Goal: Task Accomplishment & Management: Manage account settings

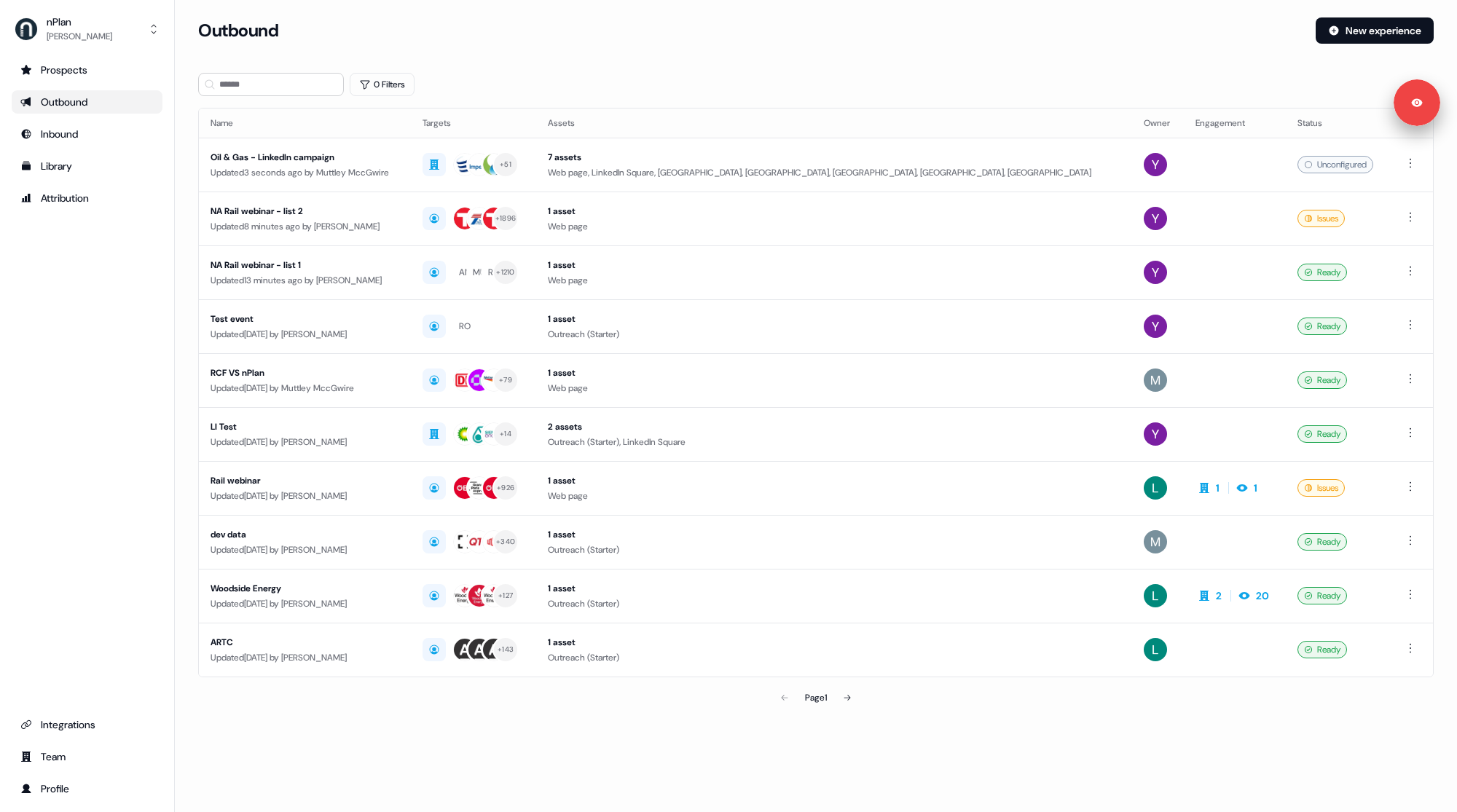
click at [510, 77] on div "0 Filters" at bounding box center [816, 84] width 1236 height 23
click at [388, 157] on div "Oil & Gas - LinkedIn campaign" at bounding box center [305, 157] width 189 height 15
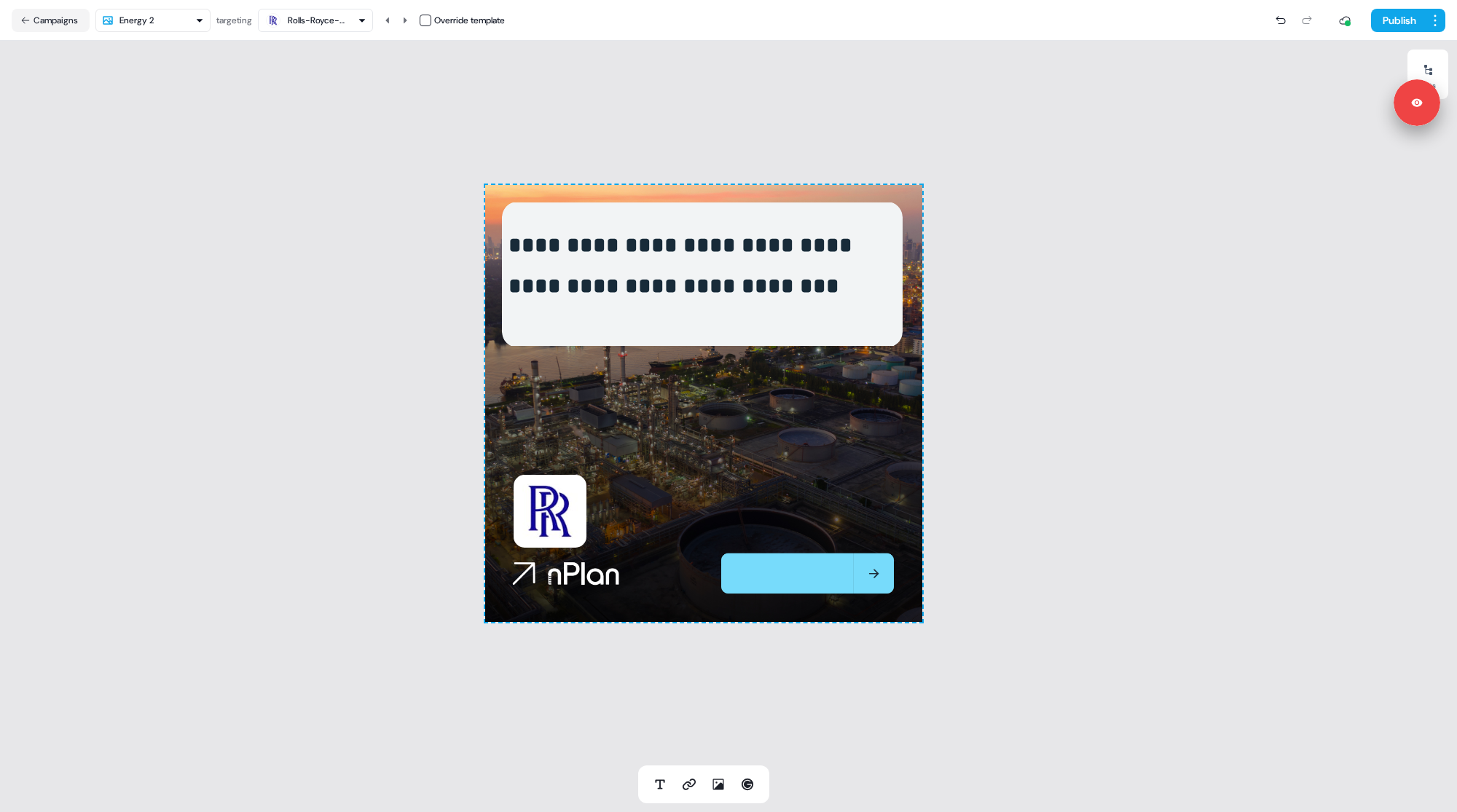
click at [728, 326] on img at bounding box center [701, 275] width 400 height 146
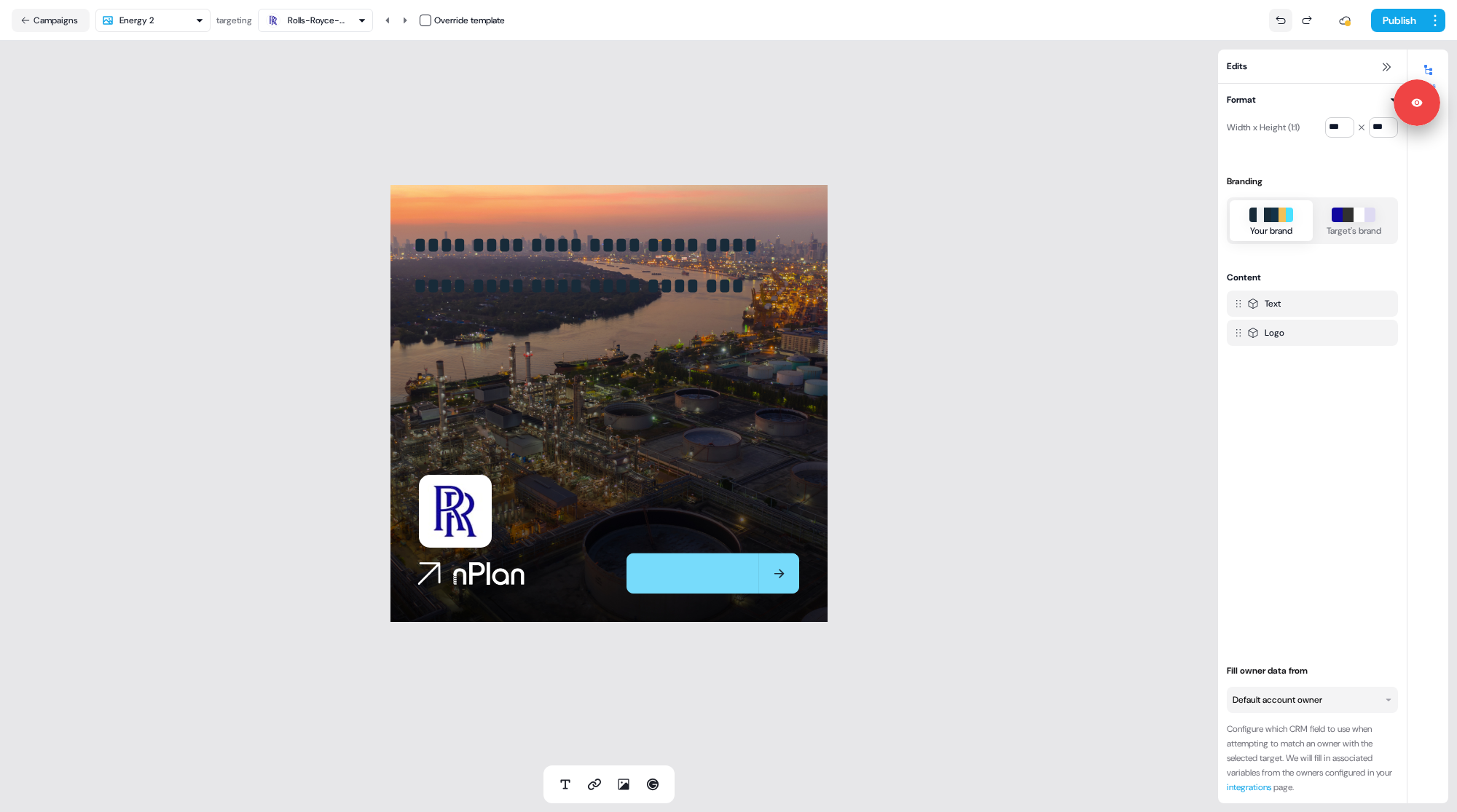
click at [1276, 9] on button at bounding box center [1280, 20] width 23 height 23
click at [1277, 14] on button at bounding box center [1280, 20] width 23 height 23
click at [1277, 19] on icon at bounding box center [1280, 20] width 12 height 12
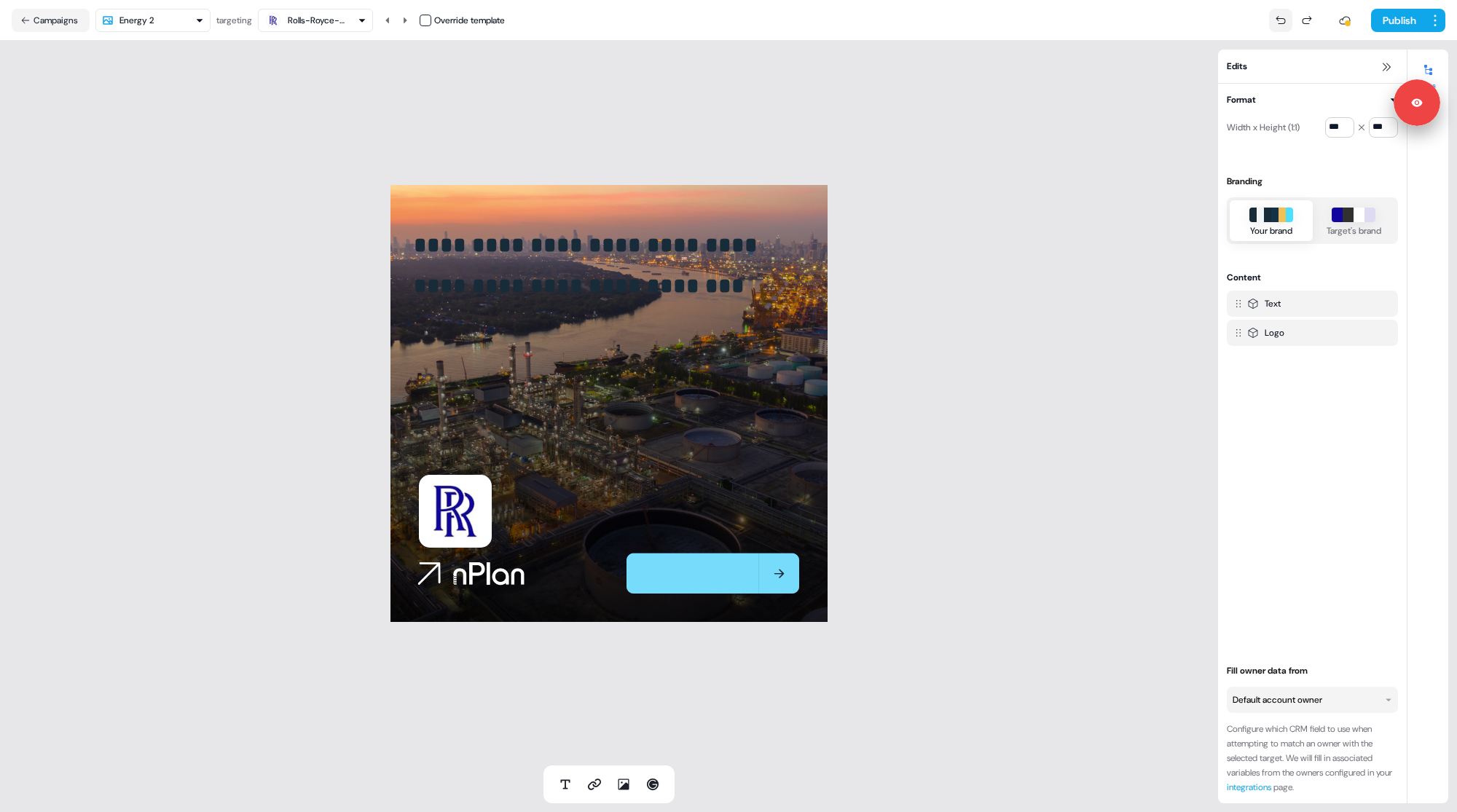
click at [1277, 19] on icon at bounding box center [1280, 20] width 12 height 12
click at [1308, 21] on icon at bounding box center [1306, 20] width 12 height 12
click at [1308, 21] on div at bounding box center [1294, 20] width 50 height 23
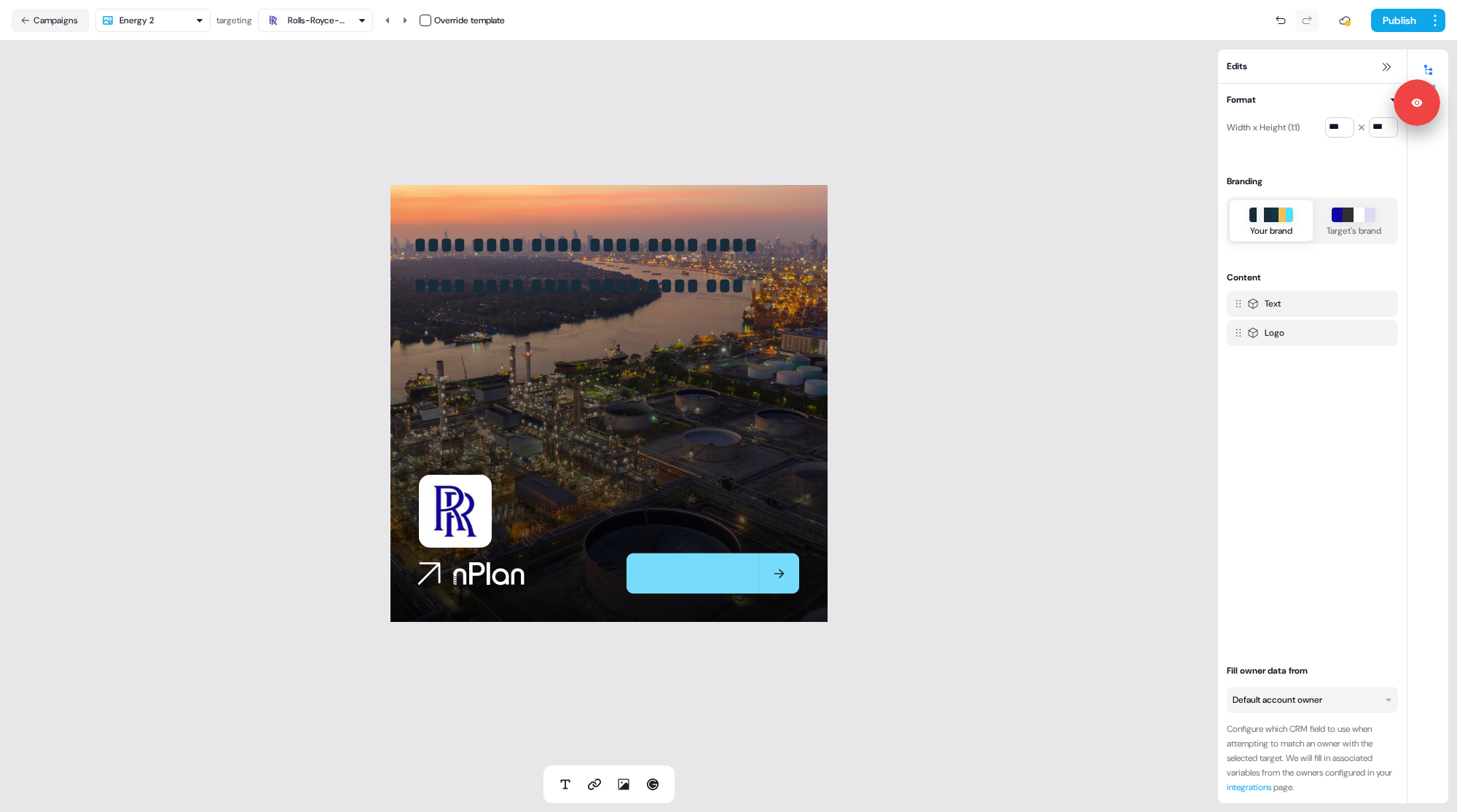
click at [1308, 21] on div at bounding box center [1294, 20] width 50 height 23
click at [1290, 23] on div at bounding box center [1294, 20] width 50 height 23
click at [1275, 18] on icon at bounding box center [1280, 19] width 9 height 8
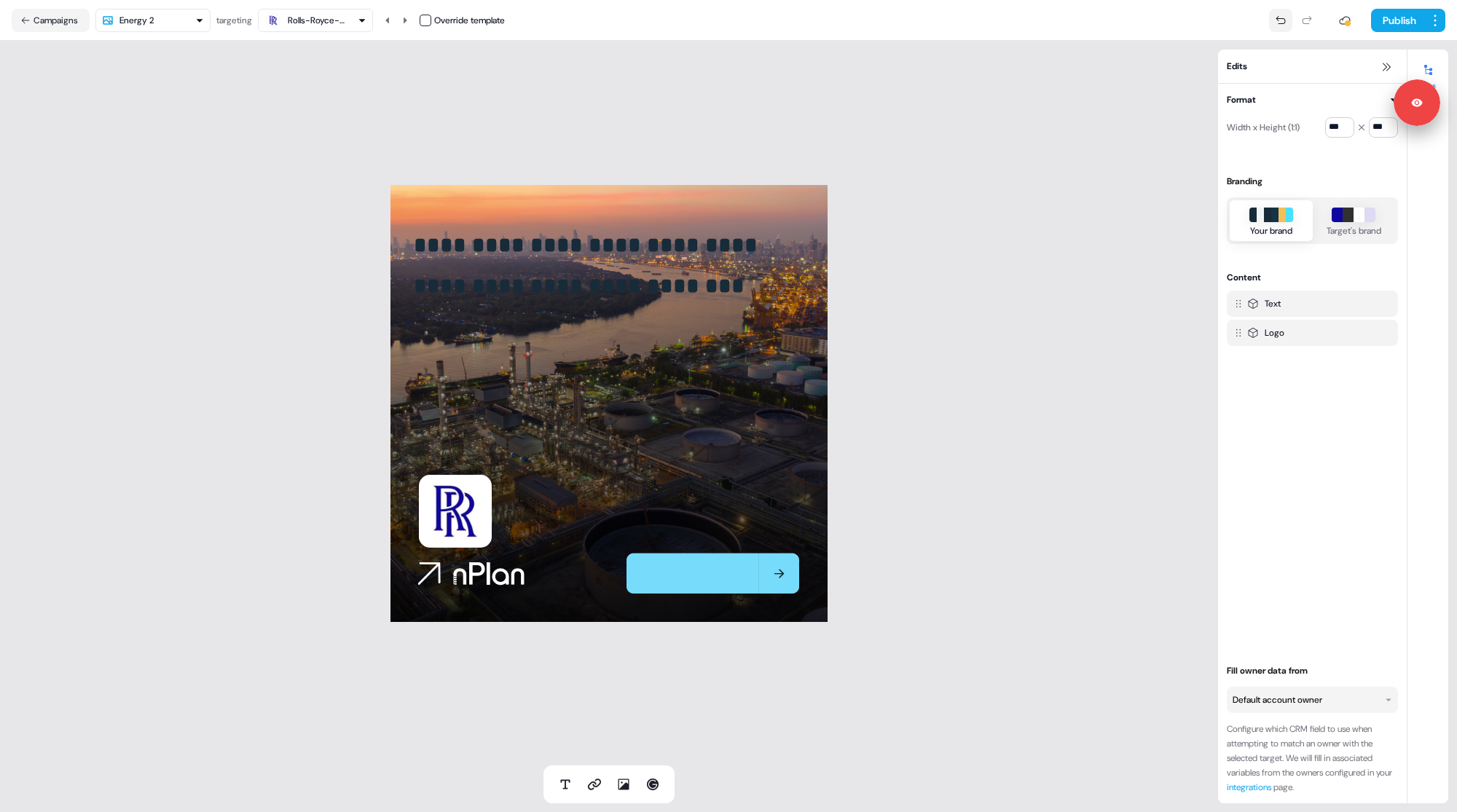
click at [1275, 18] on icon at bounding box center [1280, 19] width 9 height 8
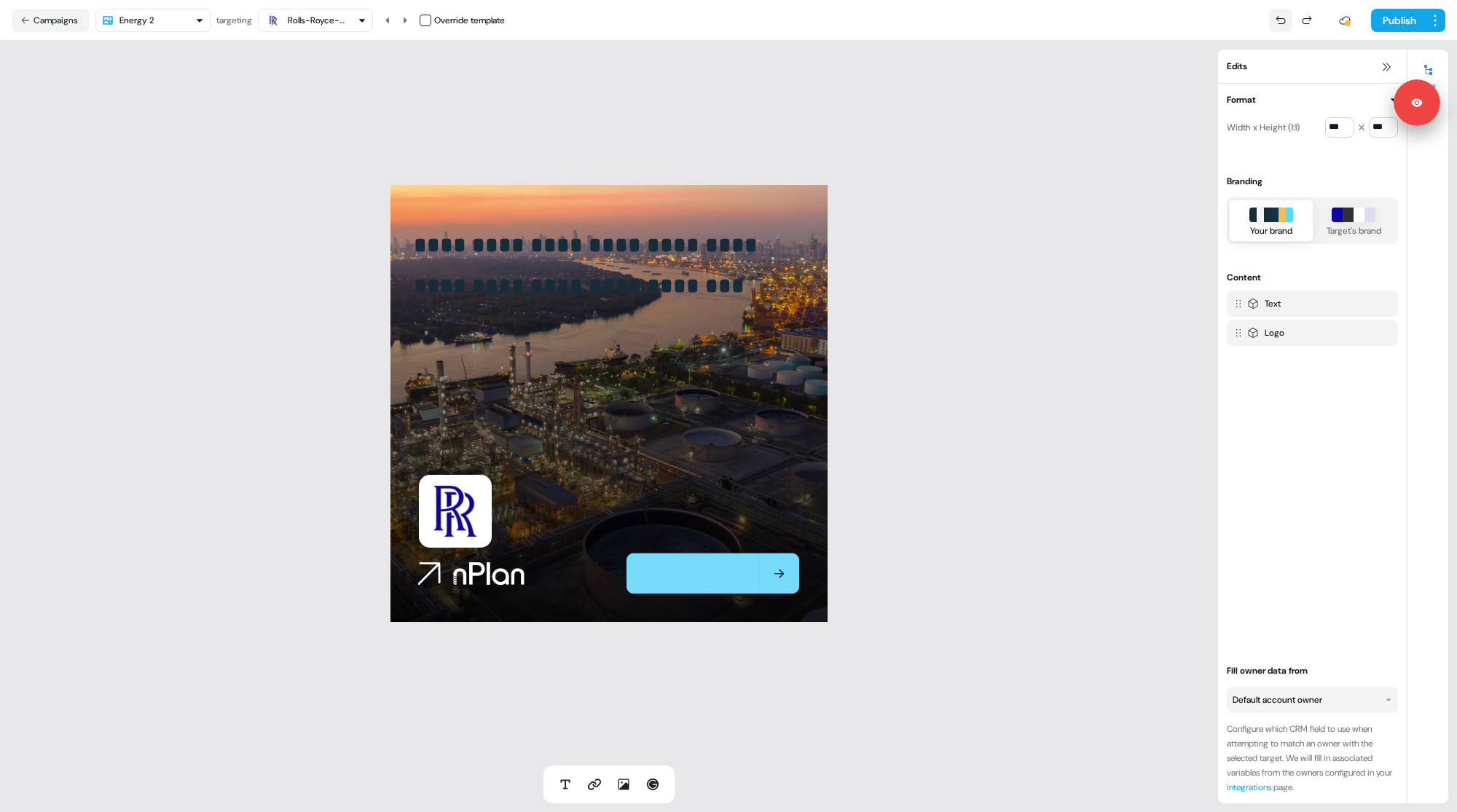
click at [1275, 18] on icon at bounding box center [1280, 19] width 9 height 8
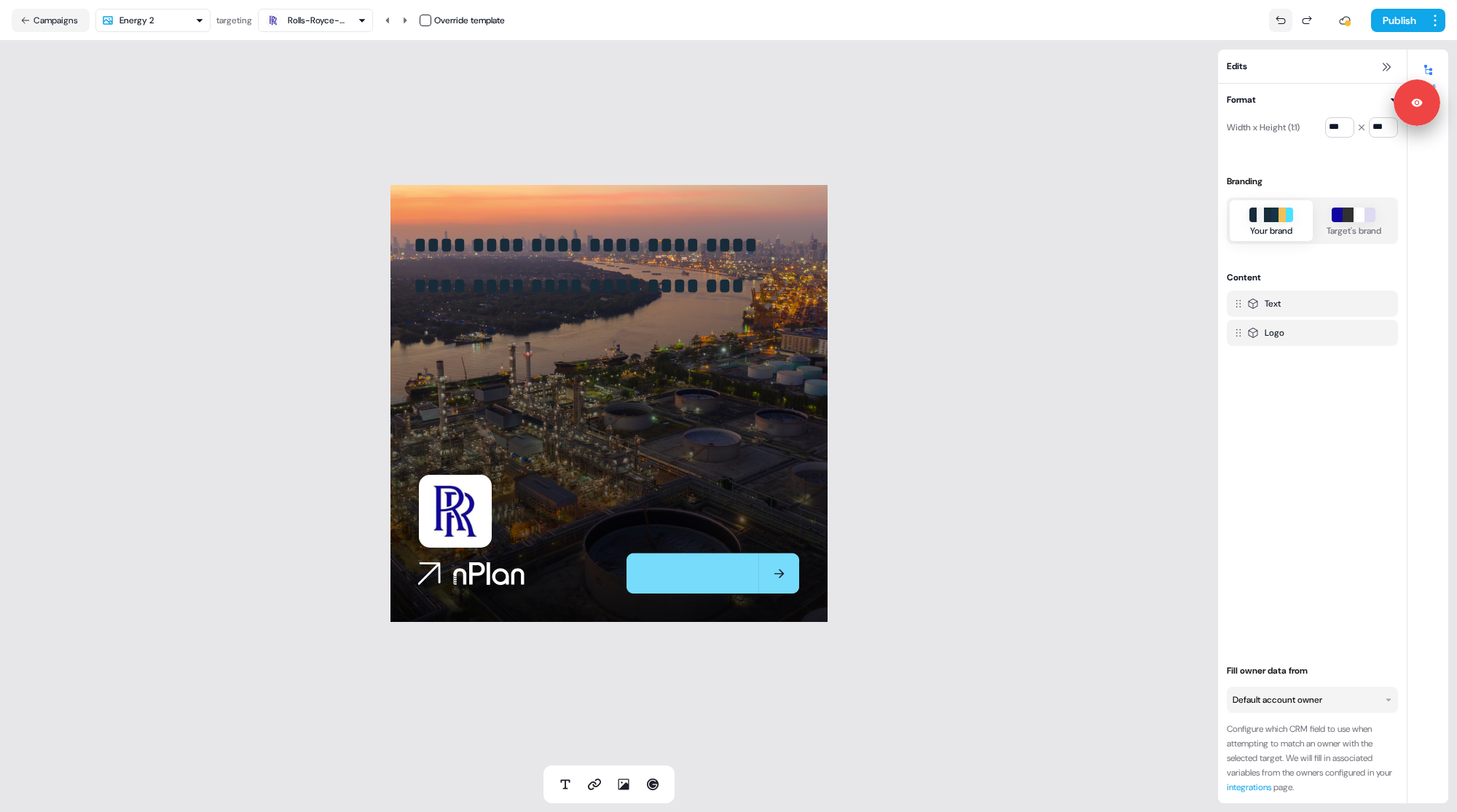
click at [1275, 18] on icon at bounding box center [1280, 19] width 9 height 8
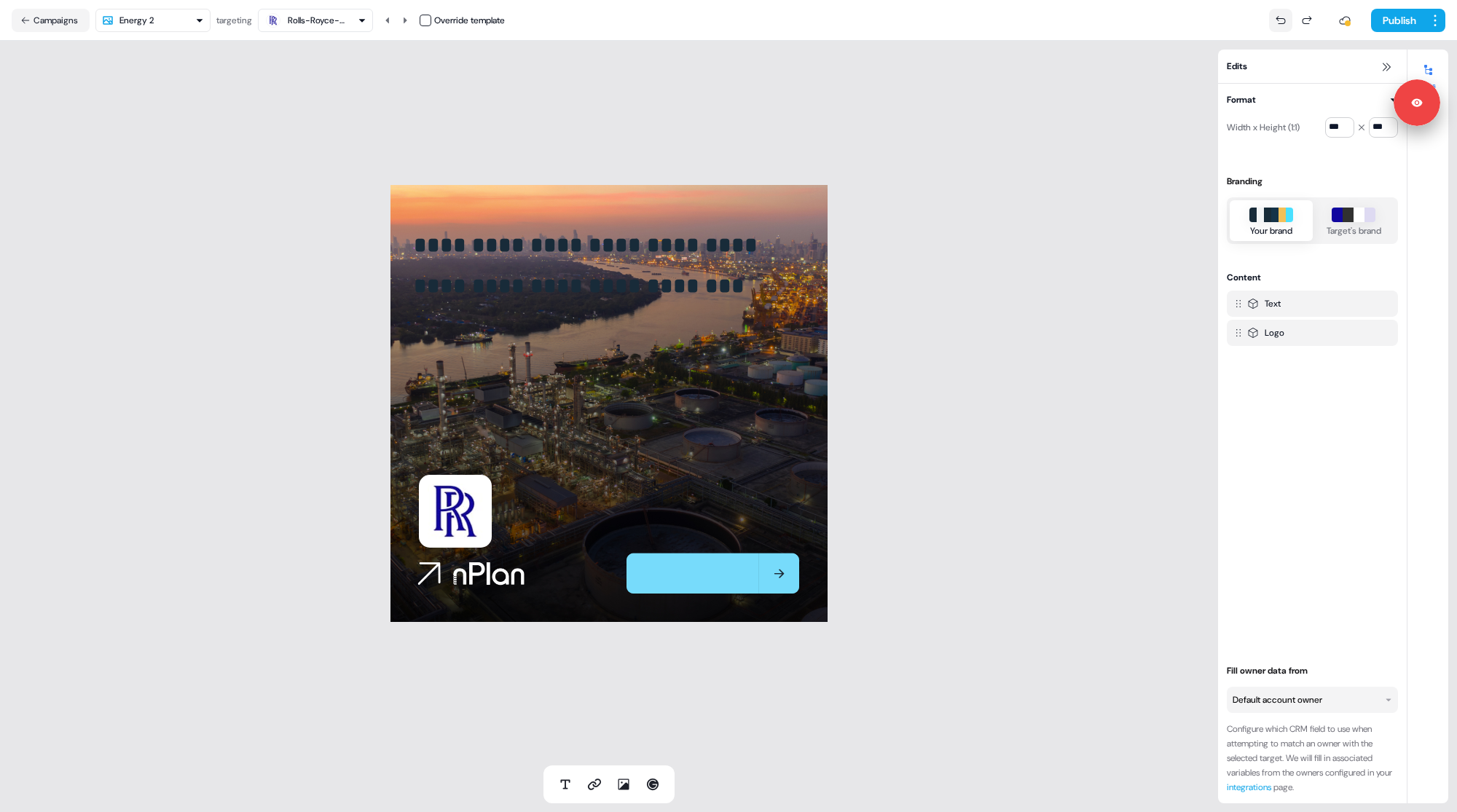
click at [1275, 18] on icon at bounding box center [1280, 19] width 9 height 8
click at [40, 19] on button "Campaigns" at bounding box center [50, 20] width 78 height 23
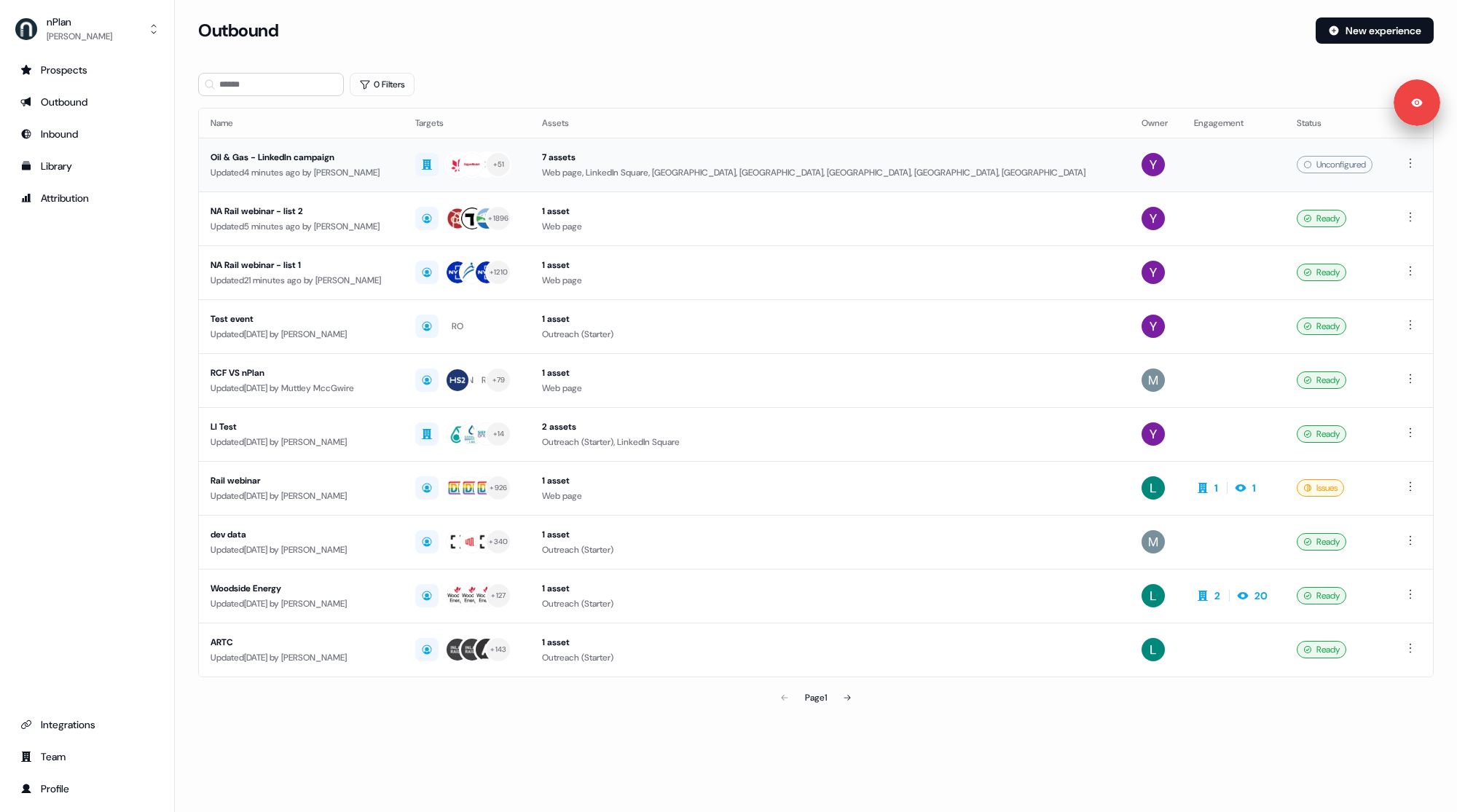
click at [392, 175] on div "Updated 4 minutes ago by Yuriy Mikitchenko" at bounding box center [301, 173] width 181 height 15
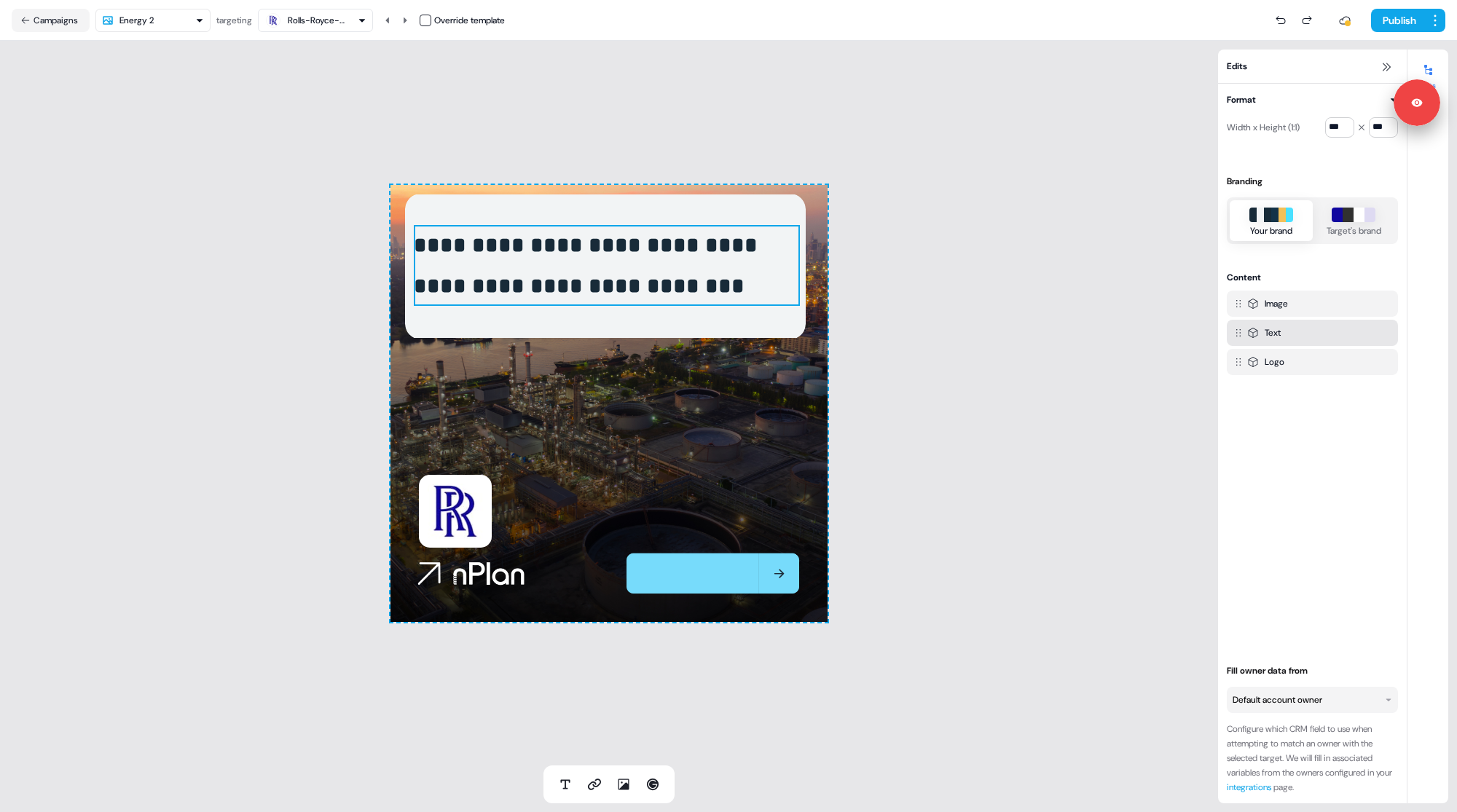
click at [622, 226] on div at bounding box center [606, 227] width 386 height 3
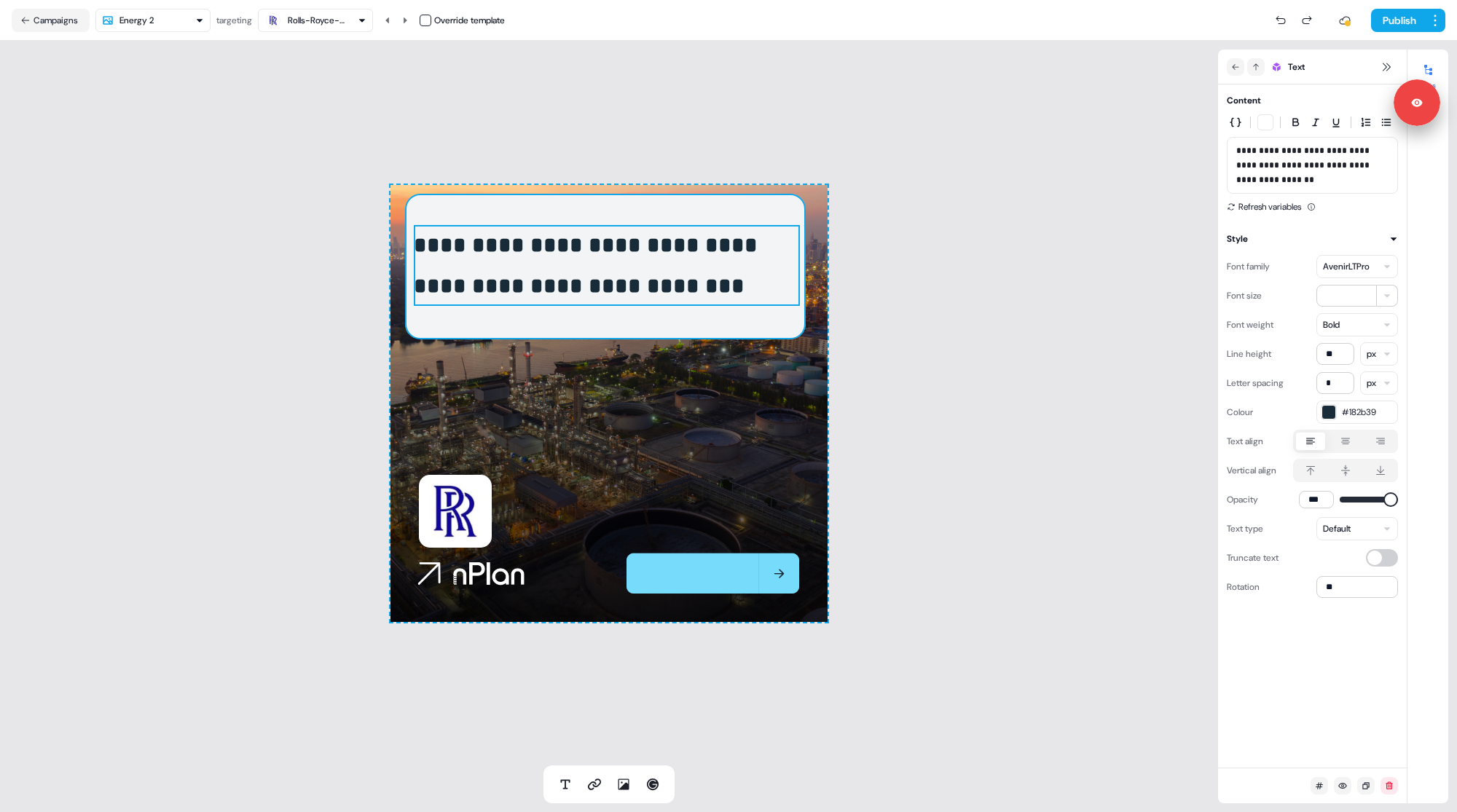
click at [646, 211] on img at bounding box center [605, 266] width 400 height 146
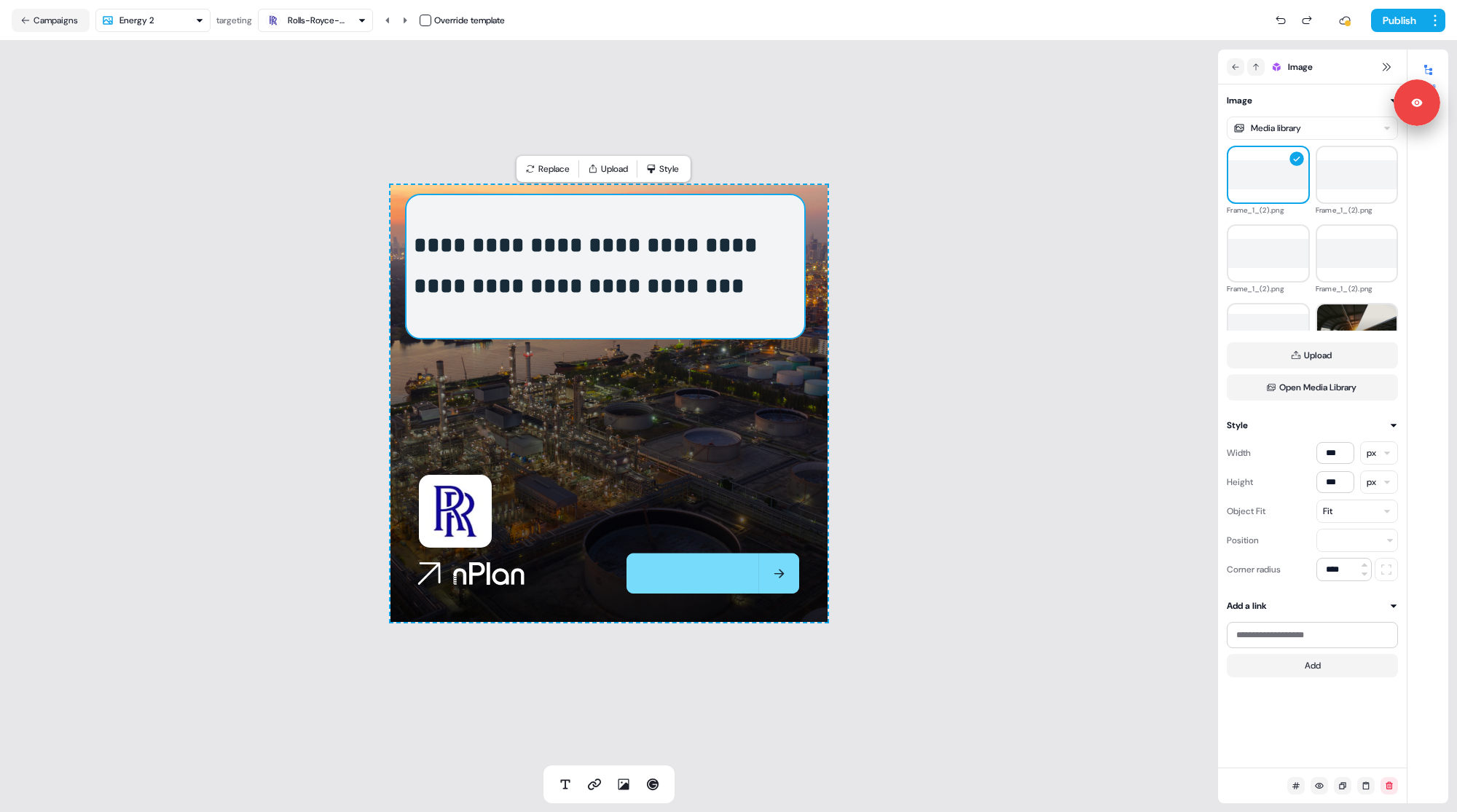
click at [162, 18] on html "**********" at bounding box center [728, 406] width 1457 height 812
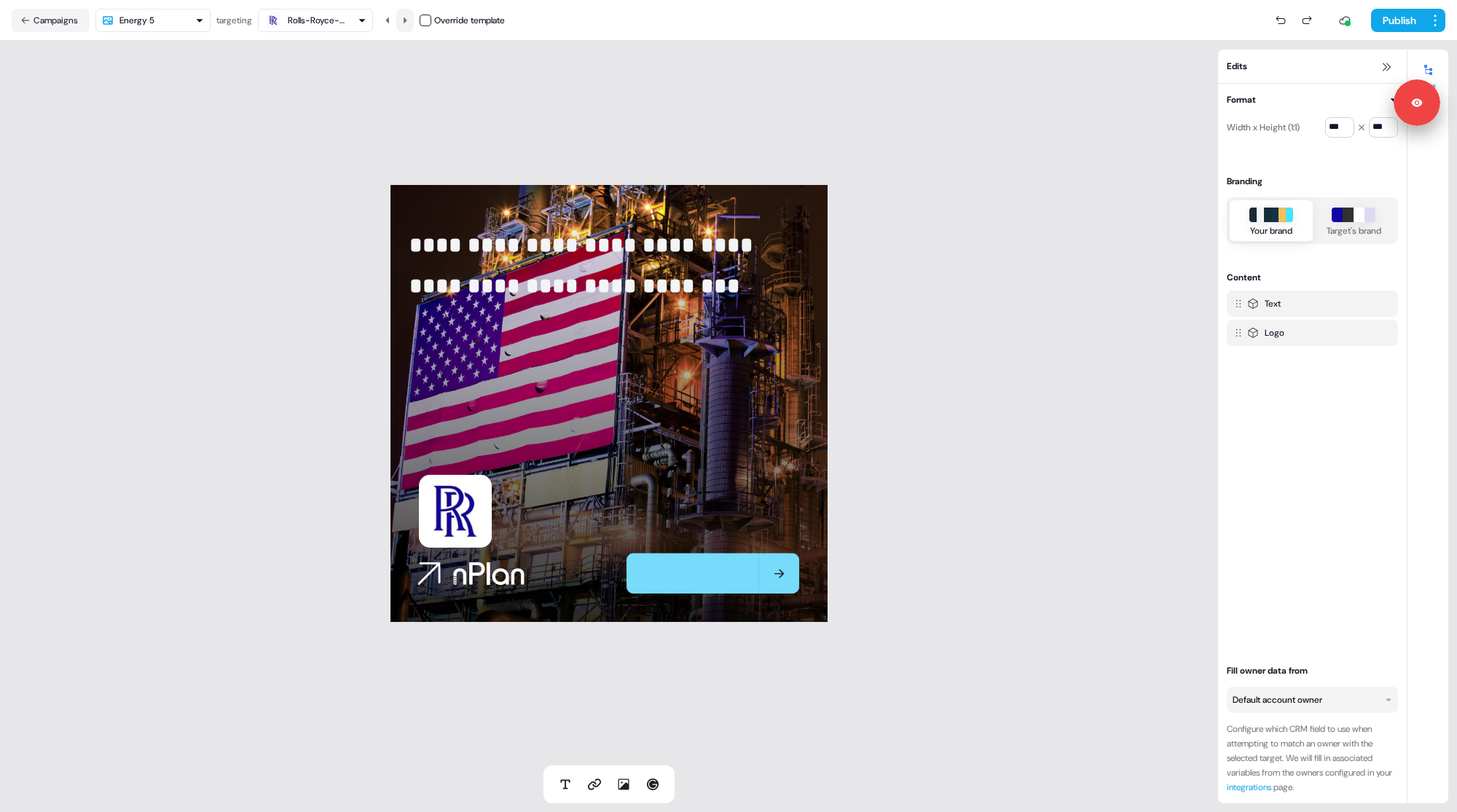
click at [407, 18] on icon at bounding box center [405, 20] width 4 height 6
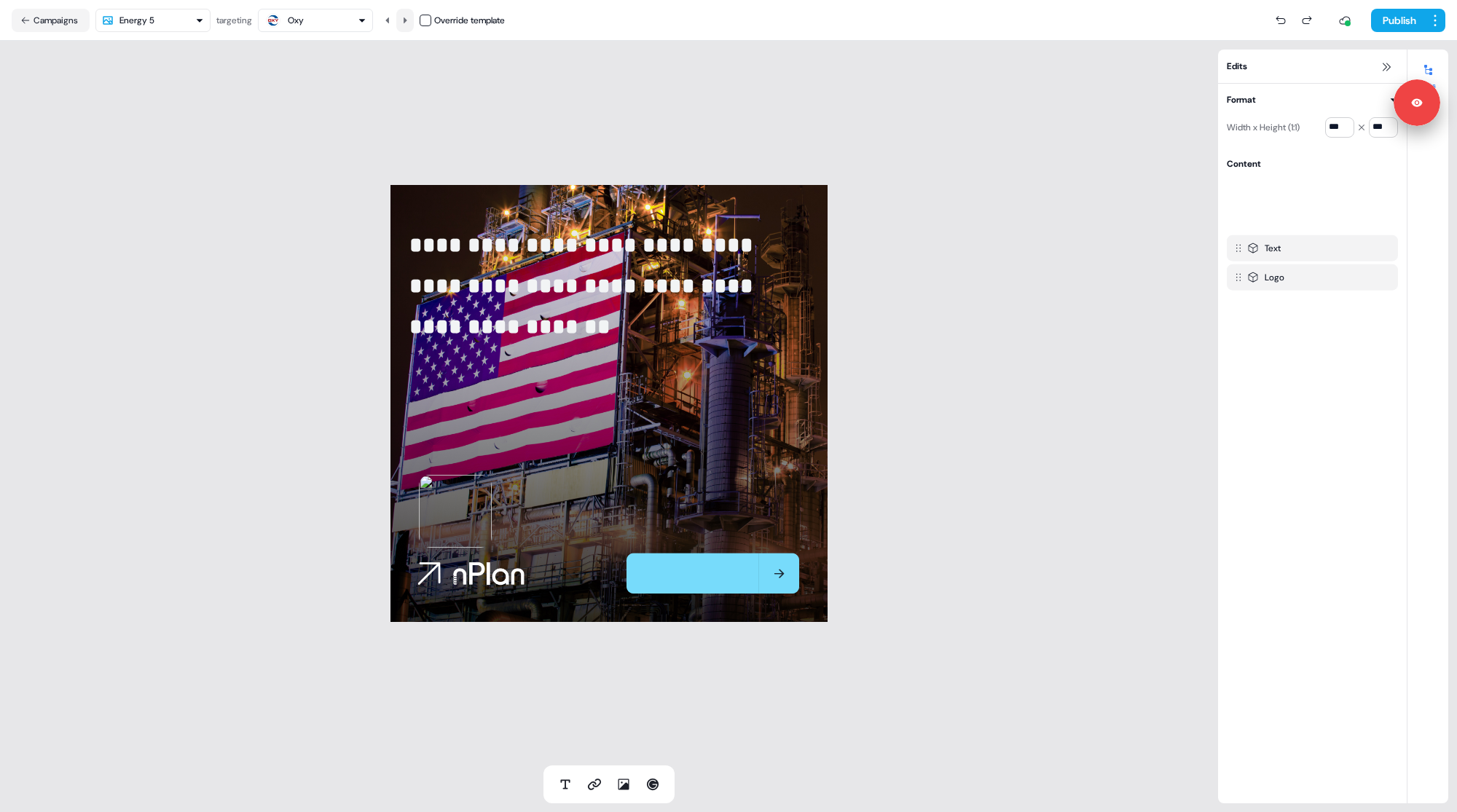
click at [407, 18] on icon at bounding box center [405, 20] width 4 height 6
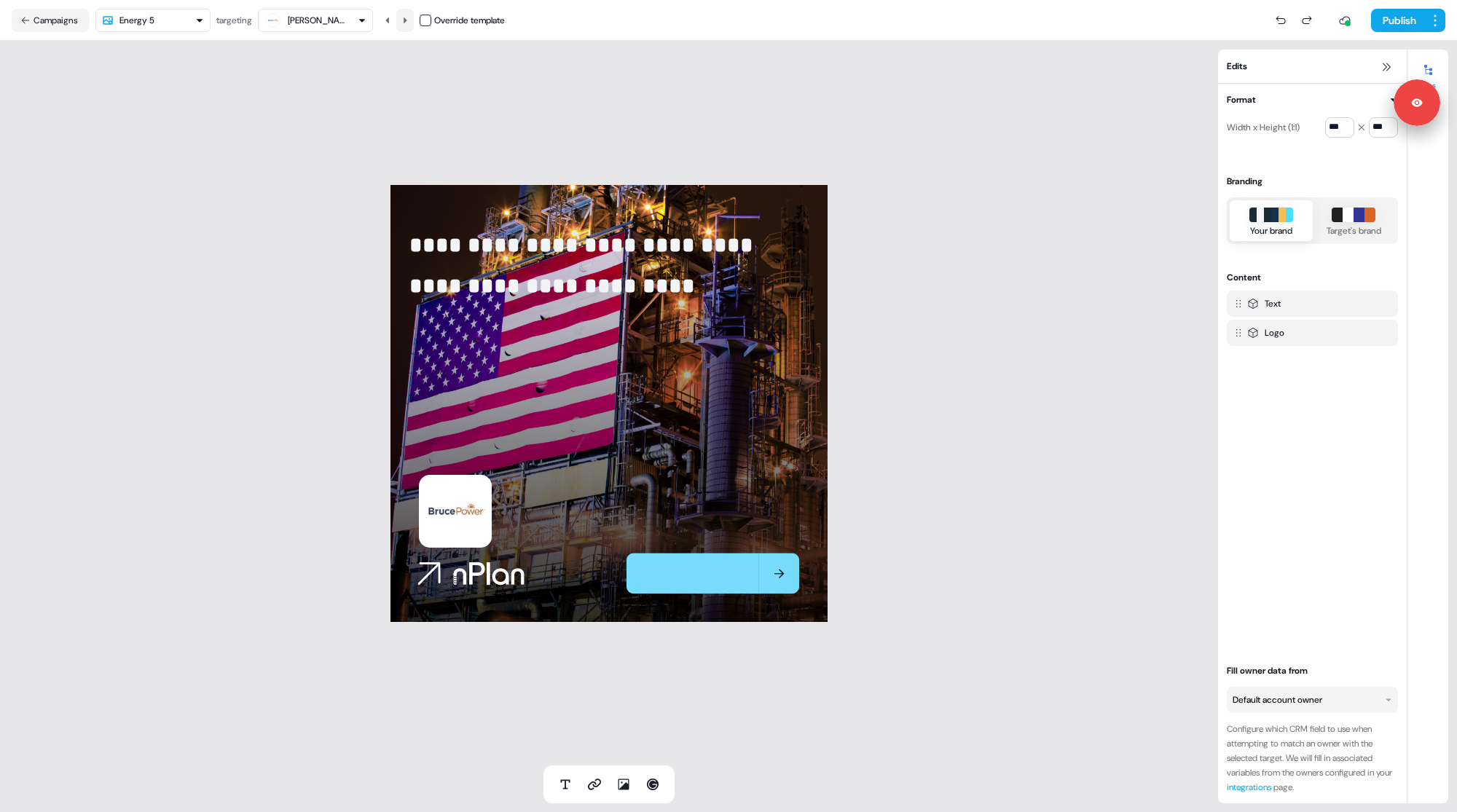
click at [407, 18] on icon at bounding box center [405, 20] width 4 height 6
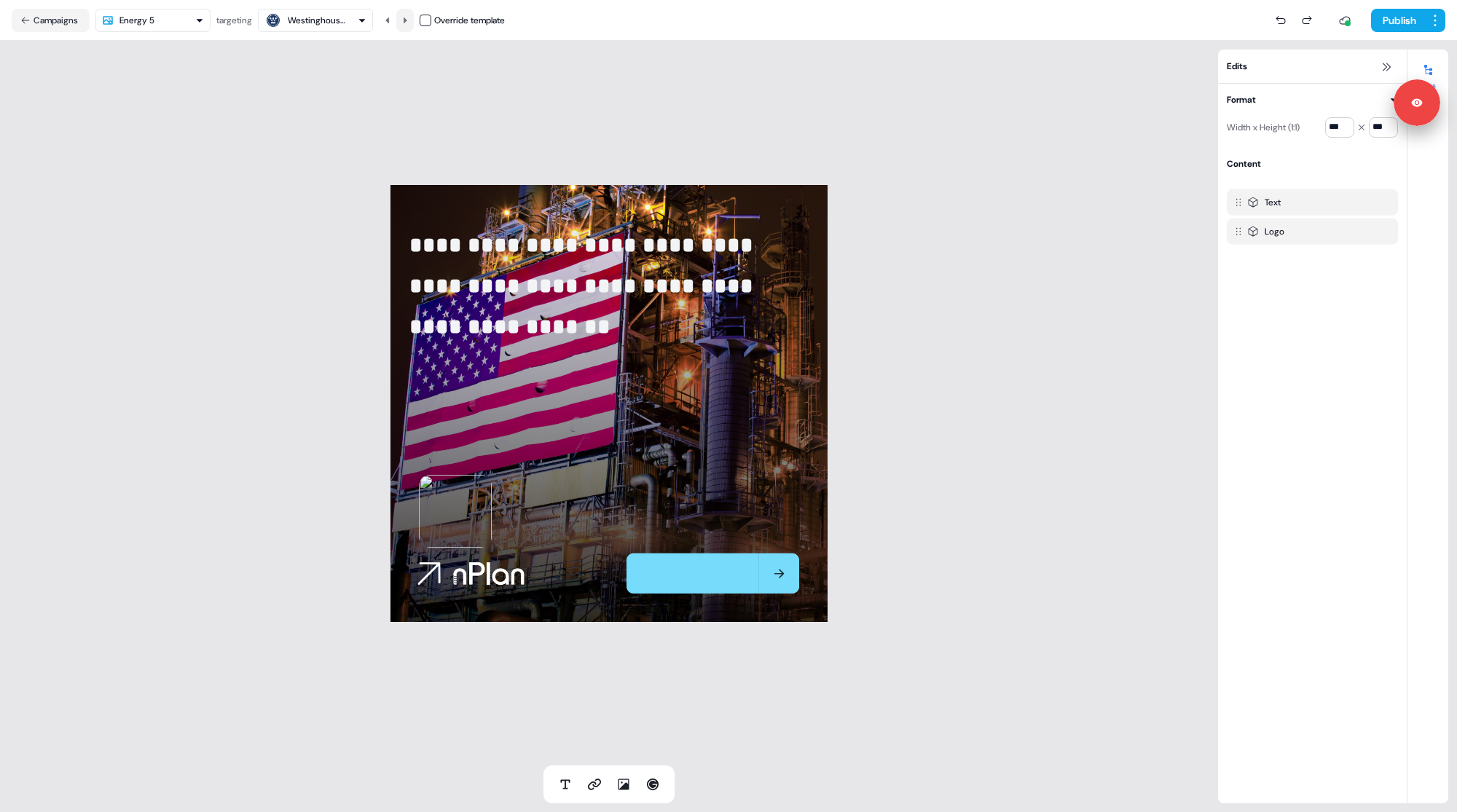
click at [407, 18] on icon at bounding box center [405, 20] width 4 height 6
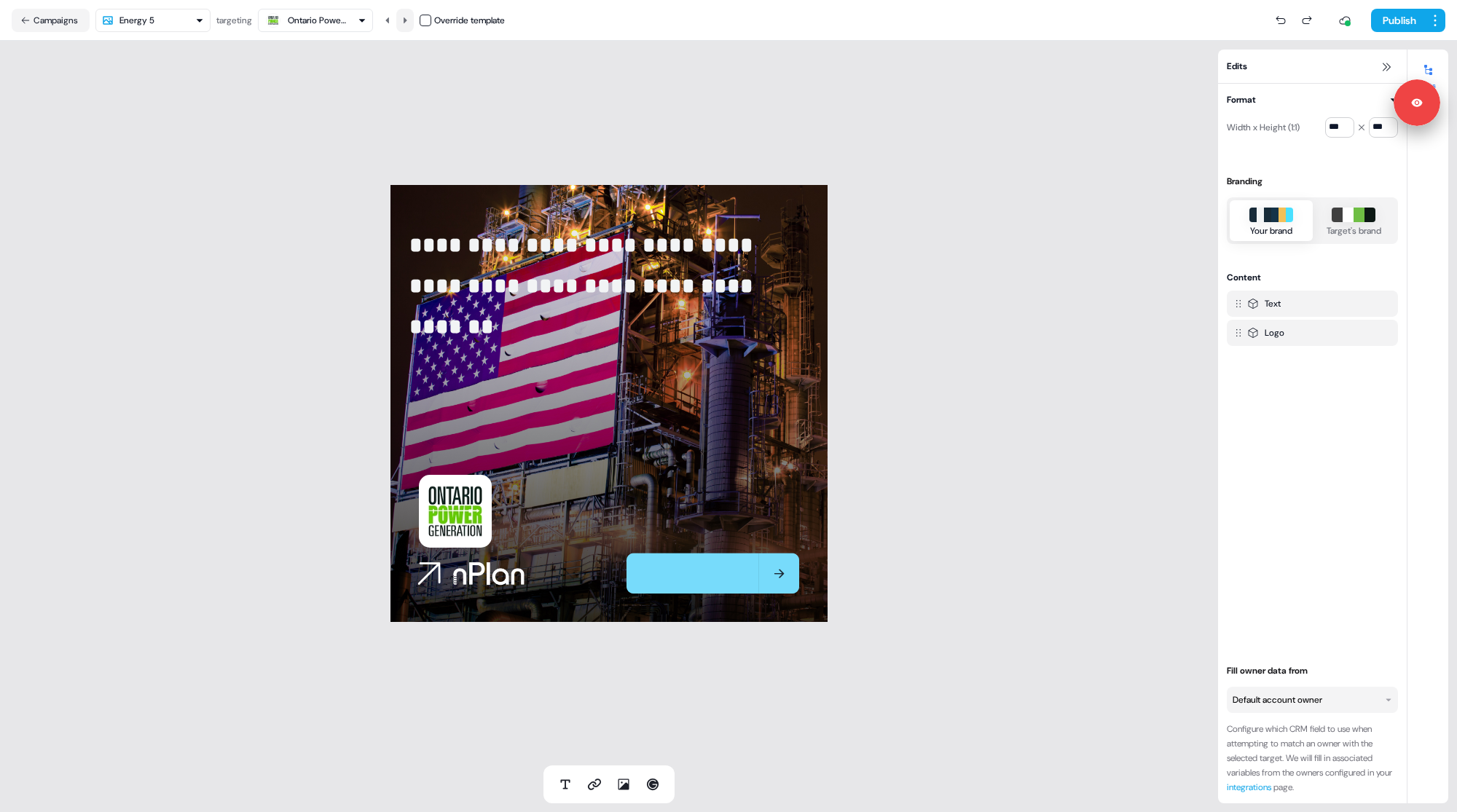
click at [407, 18] on icon at bounding box center [405, 20] width 4 height 6
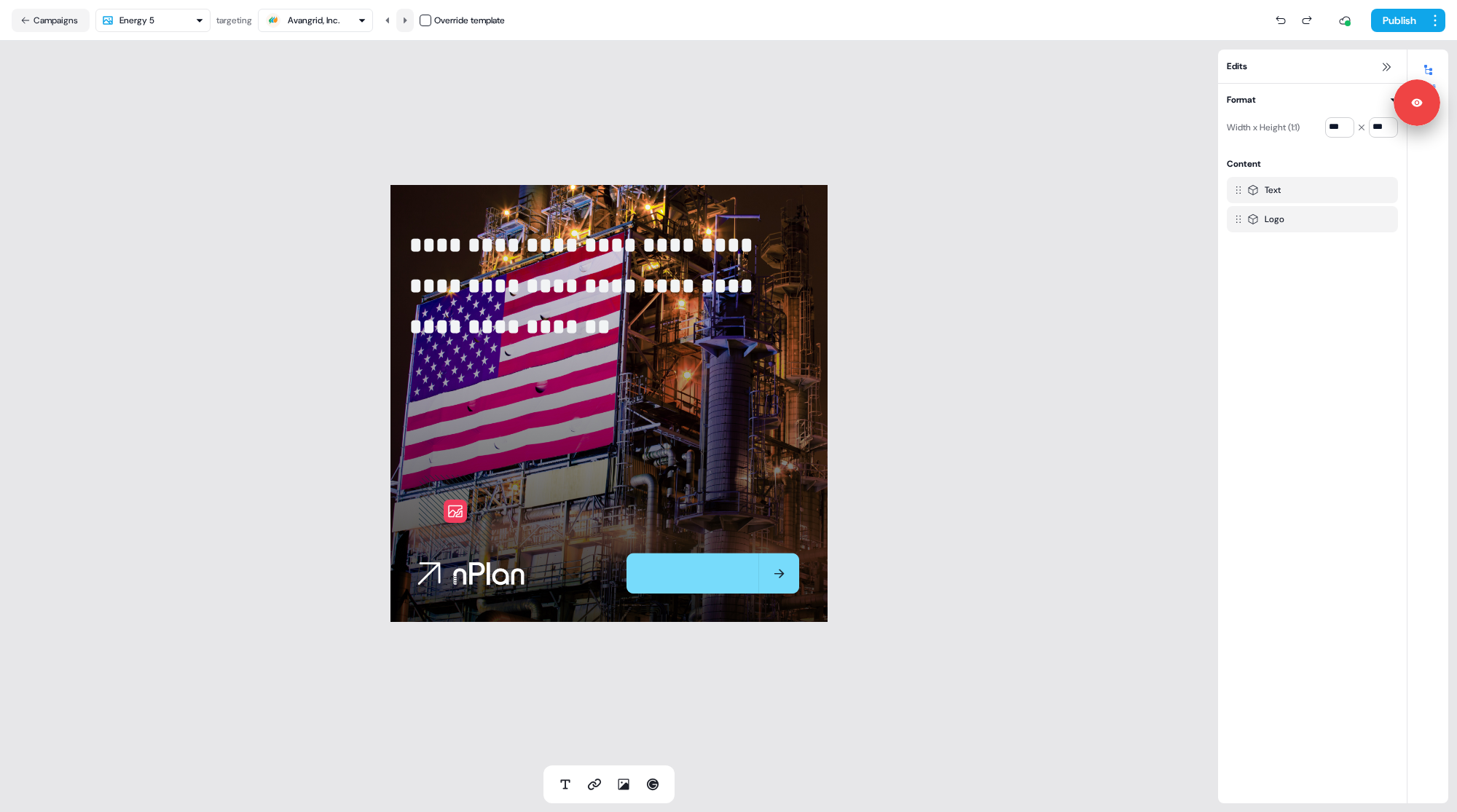
click at [407, 18] on icon at bounding box center [405, 20] width 4 height 6
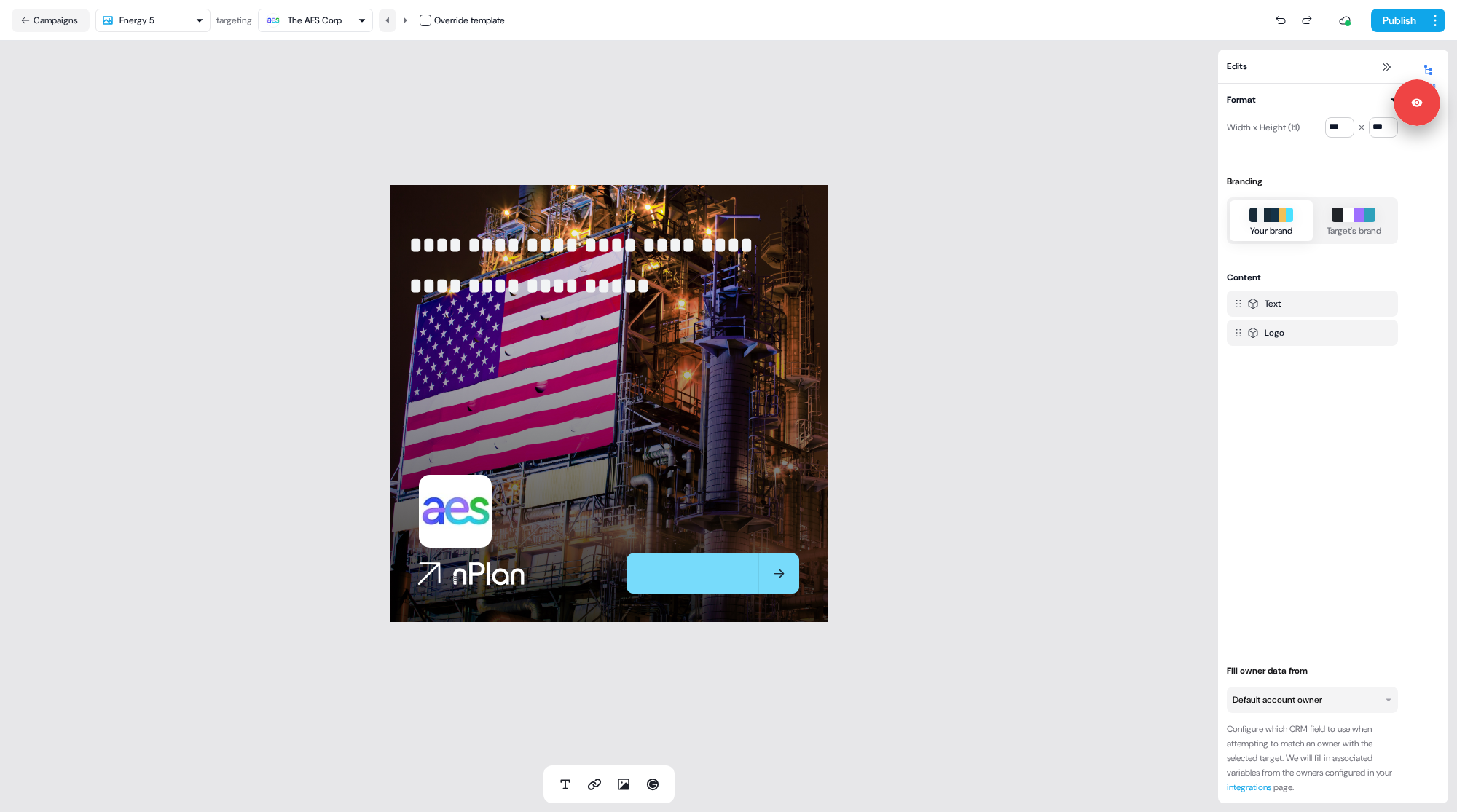
click at [388, 22] on icon at bounding box center [387, 20] width 9 height 9
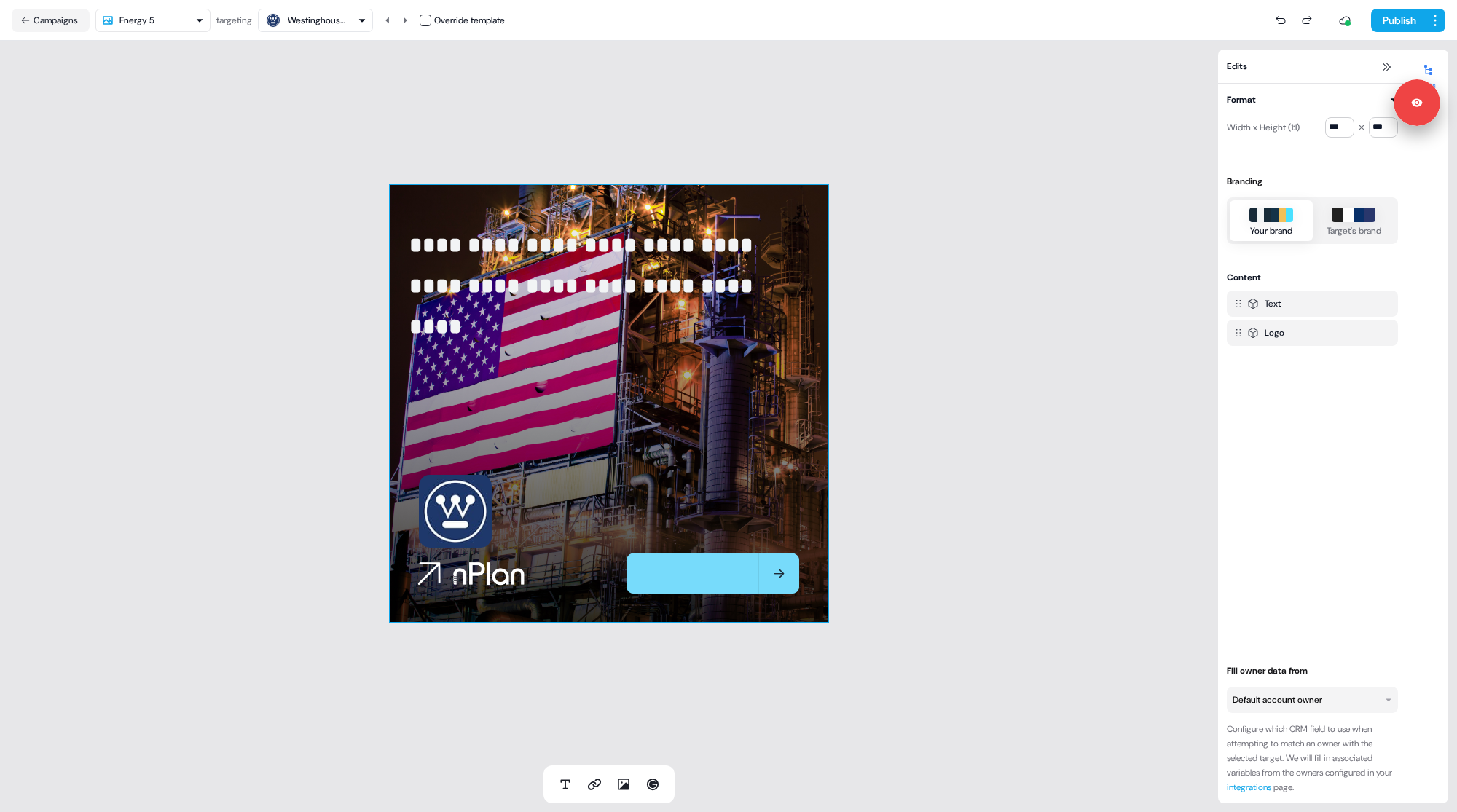
click at [356, 441] on div "**********" at bounding box center [609, 403] width 1218 height 725
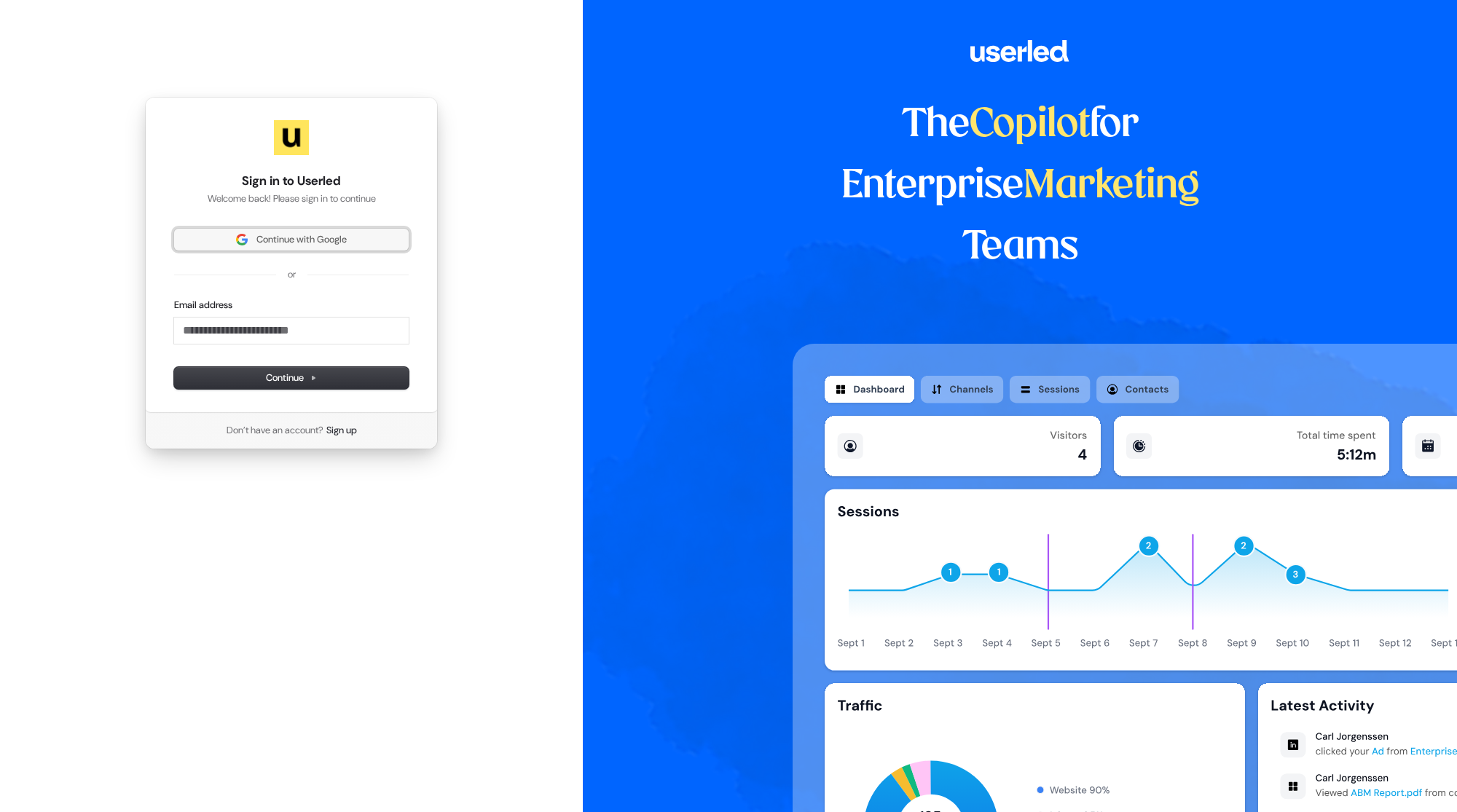
click at [333, 241] on span "Continue with Google" at bounding box center [301, 239] width 91 height 13
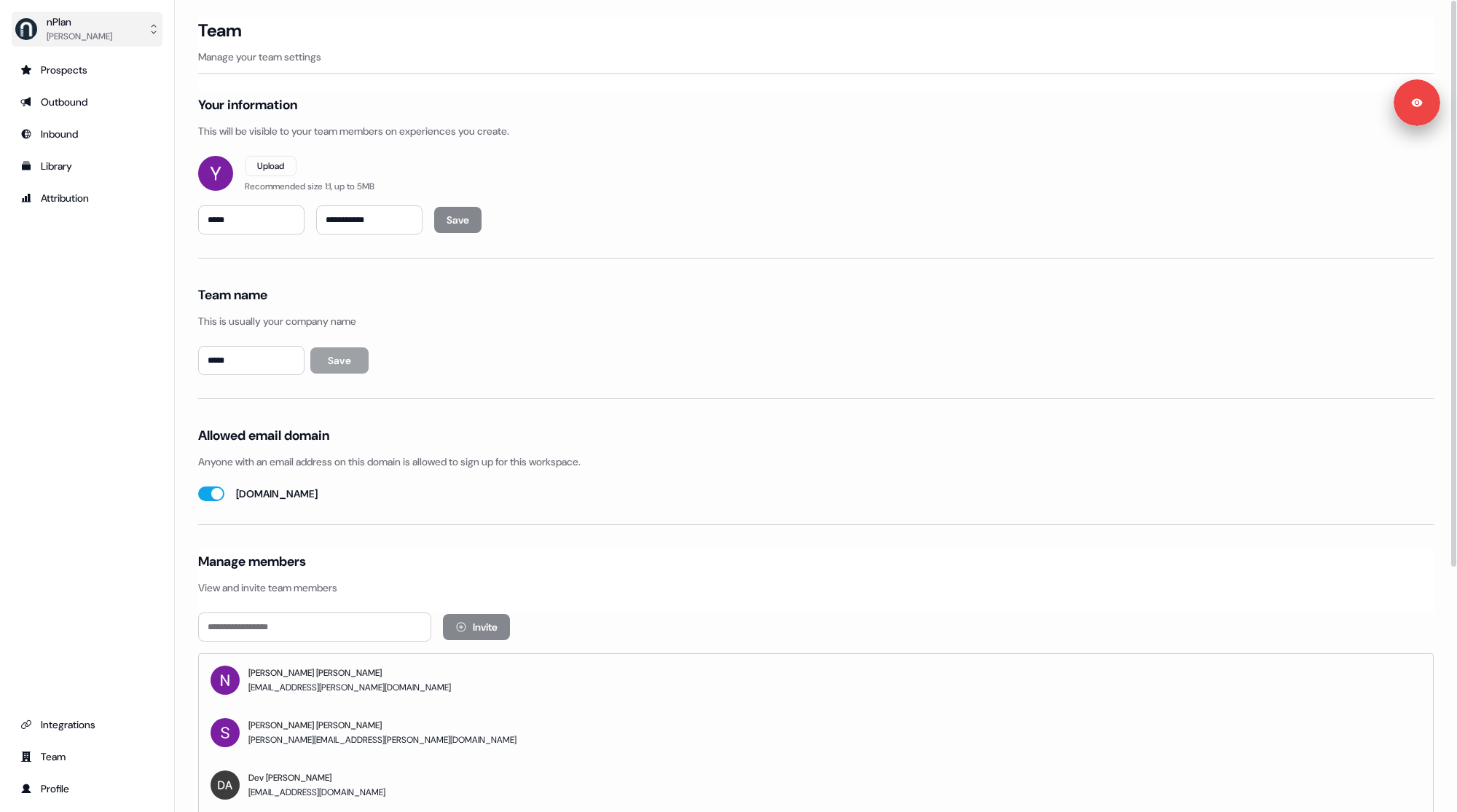
click at [80, 36] on div "[PERSON_NAME]" at bounding box center [79, 36] width 66 height 15
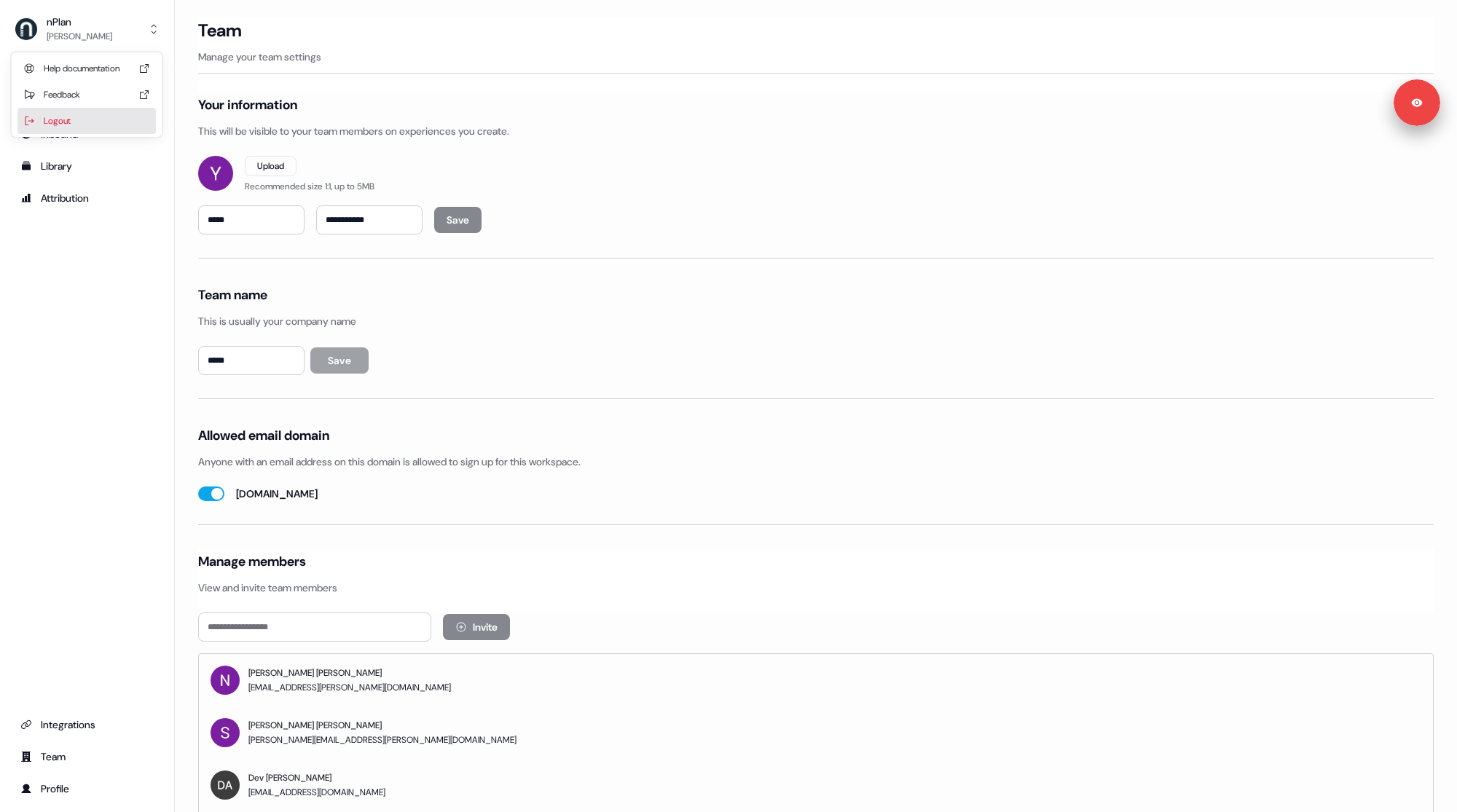
click at [94, 115] on div "Logout" at bounding box center [87, 121] width 139 height 26
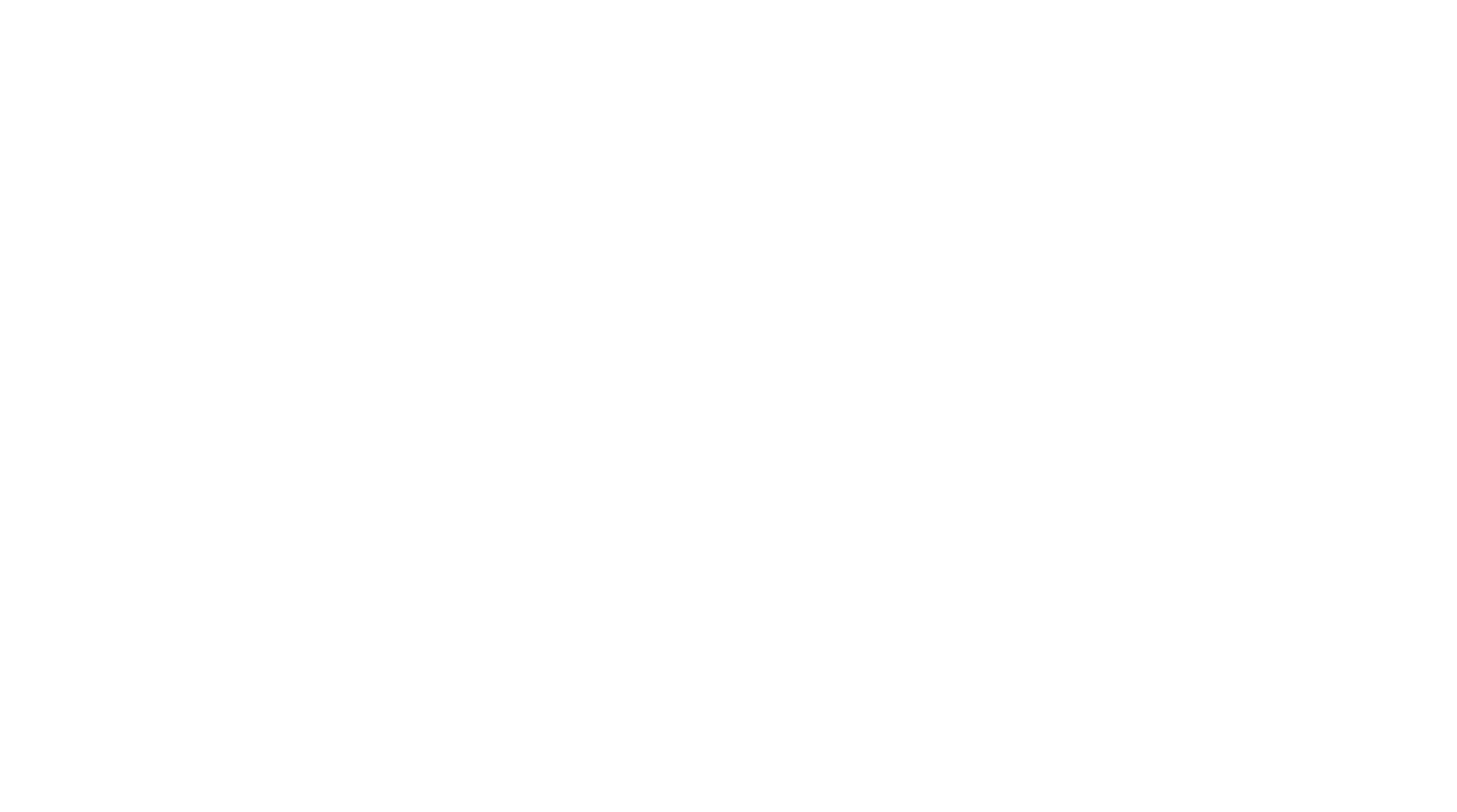
click at [60, 0] on html at bounding box center [728, 0] width 1457 height 0
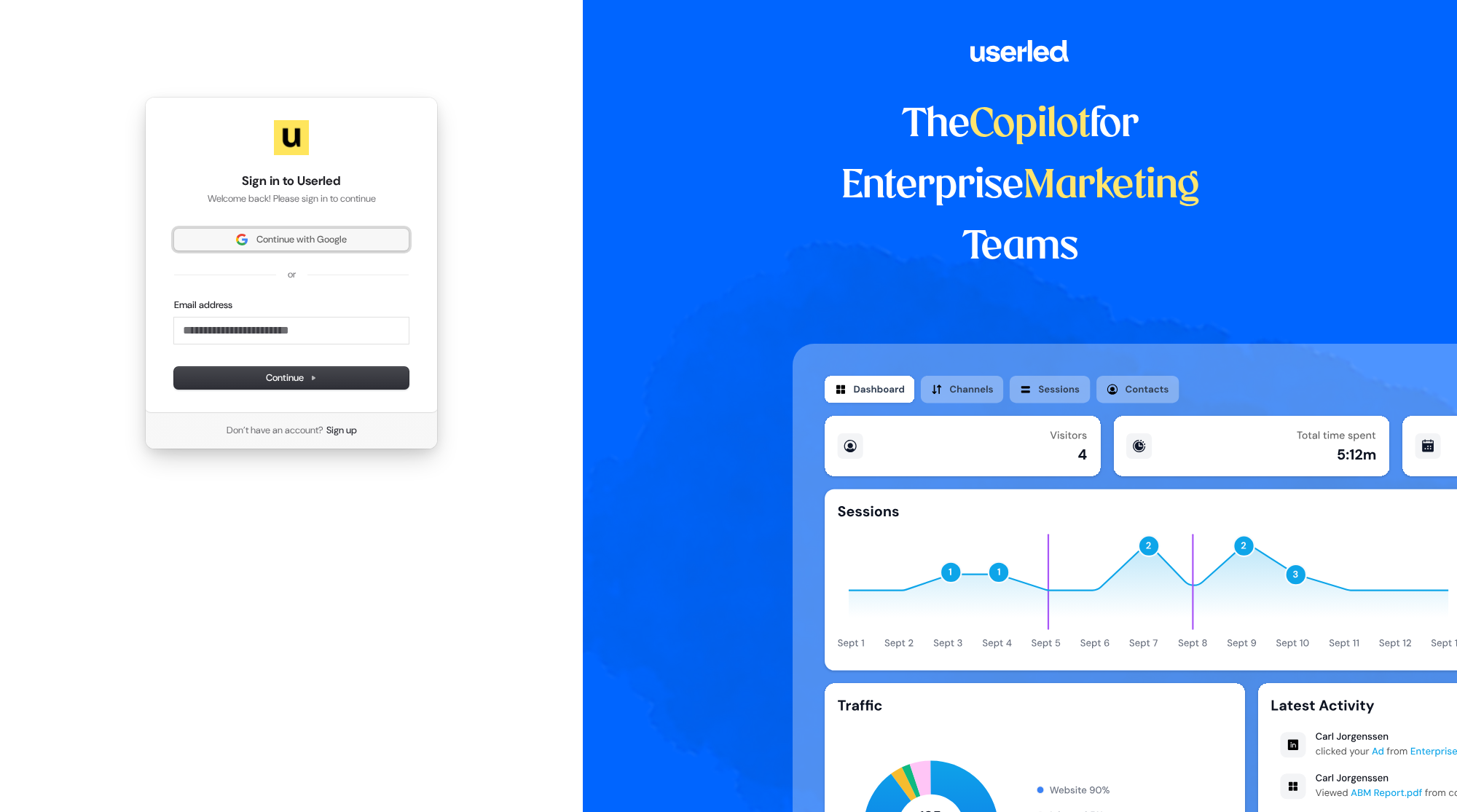
click at [302, 238] on span "Continue with Google" at bounding box center [301, 239] width 91 height 13
